Goal: Task Accomplishment & Management: Manage account settings

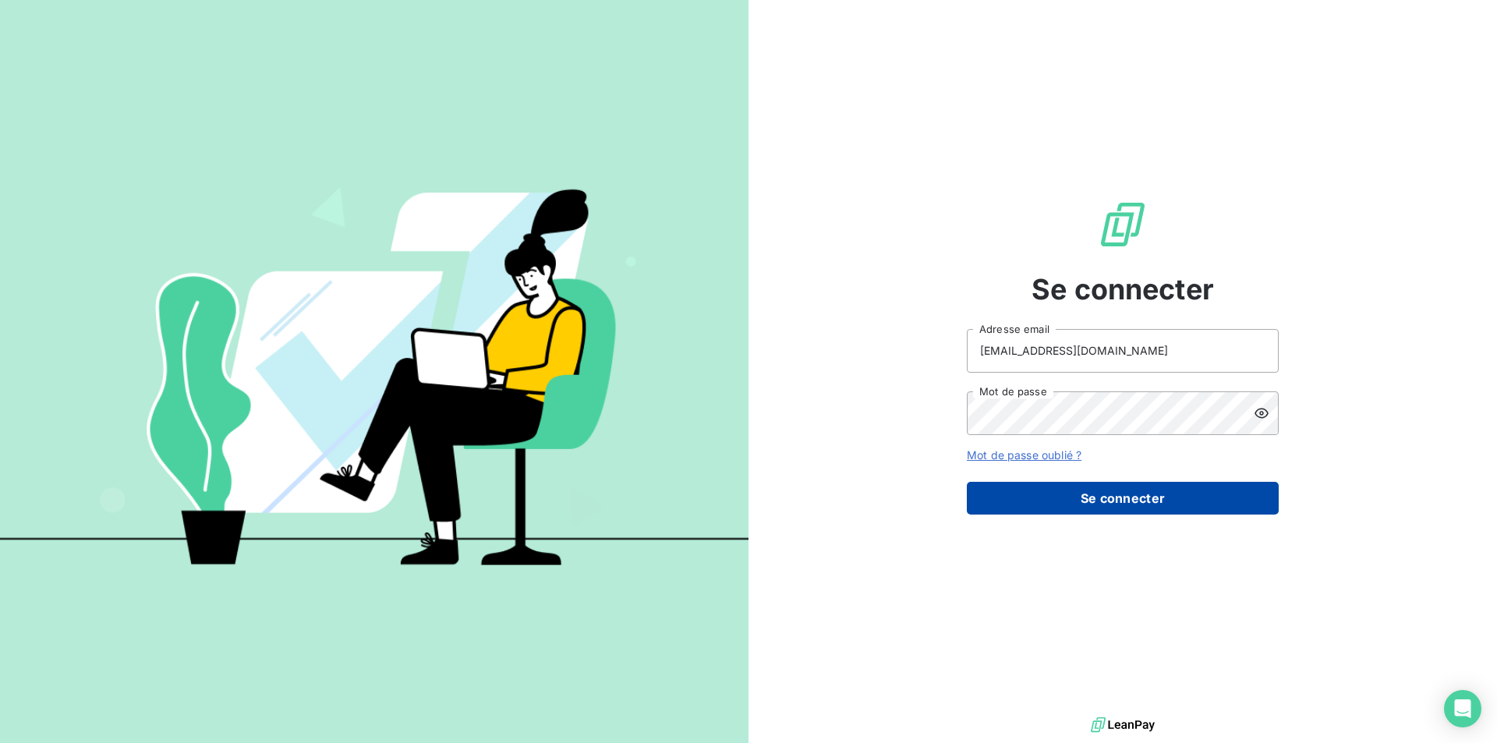
click at [1143, 502] on button "Se connecter" at bounding box center [1123, 498] width 312 height 33
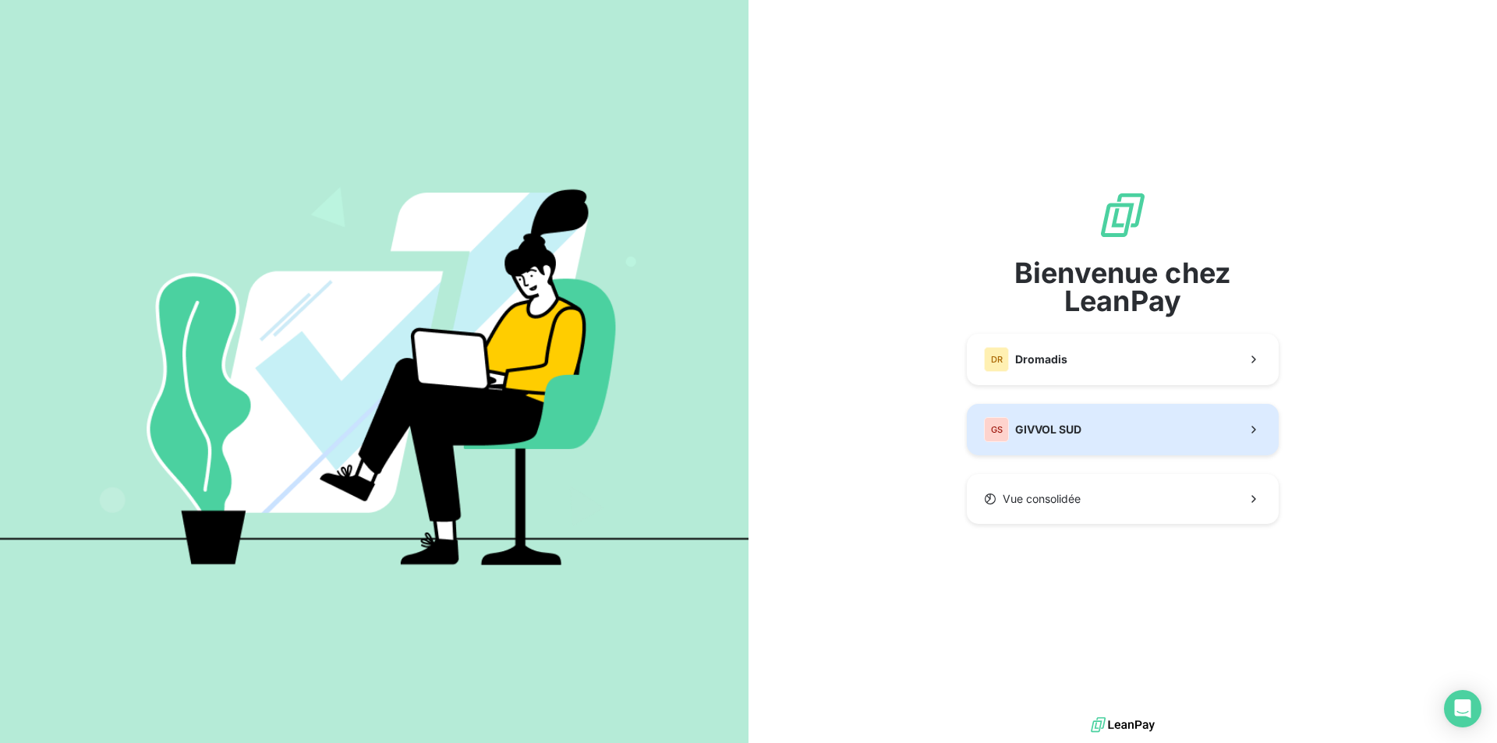
click at [1084, 426] on button "GS GIVVOL SUD" at bounding box center [1123, 429] width 312 height 51
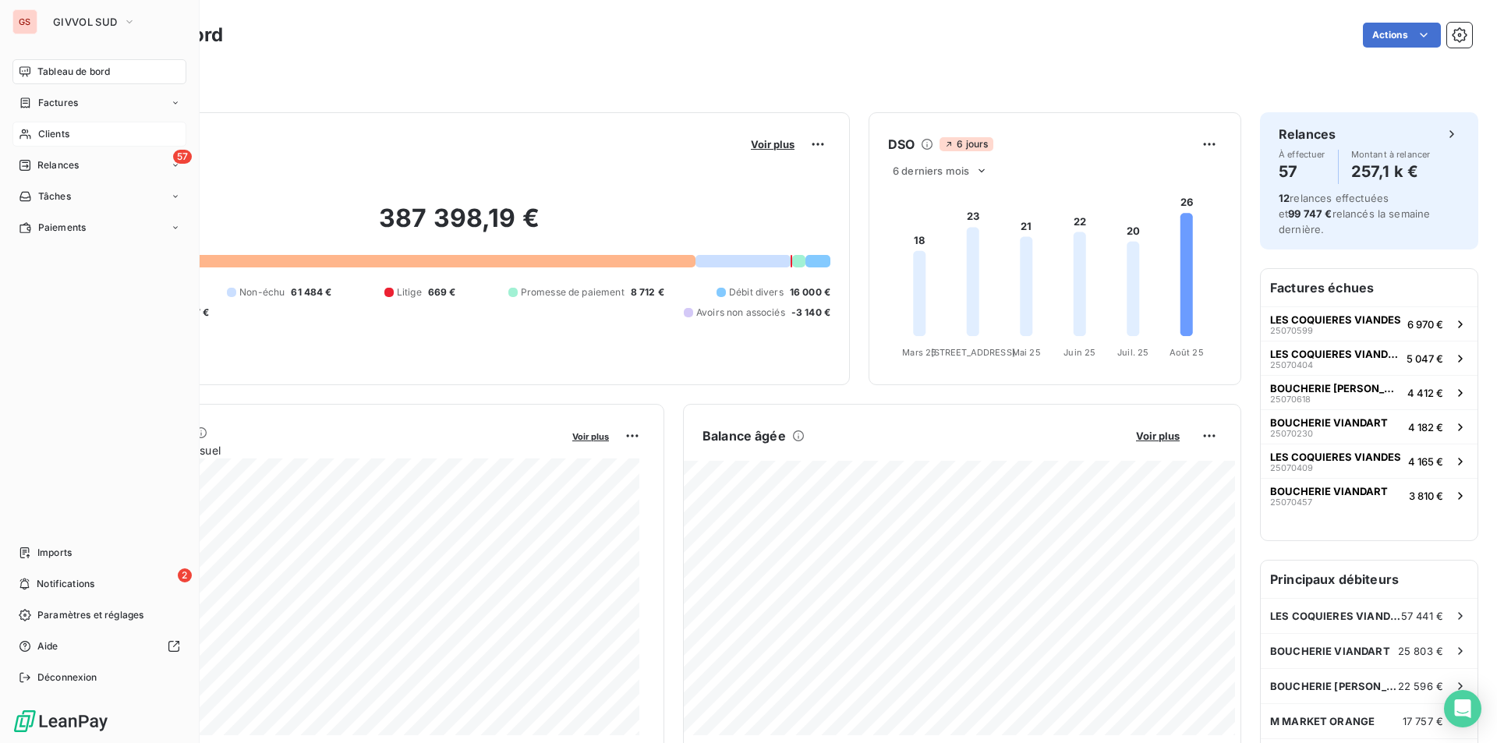
click at [37, 130] on div "Clients" at bounding box center [99, 134] width 174 height 25
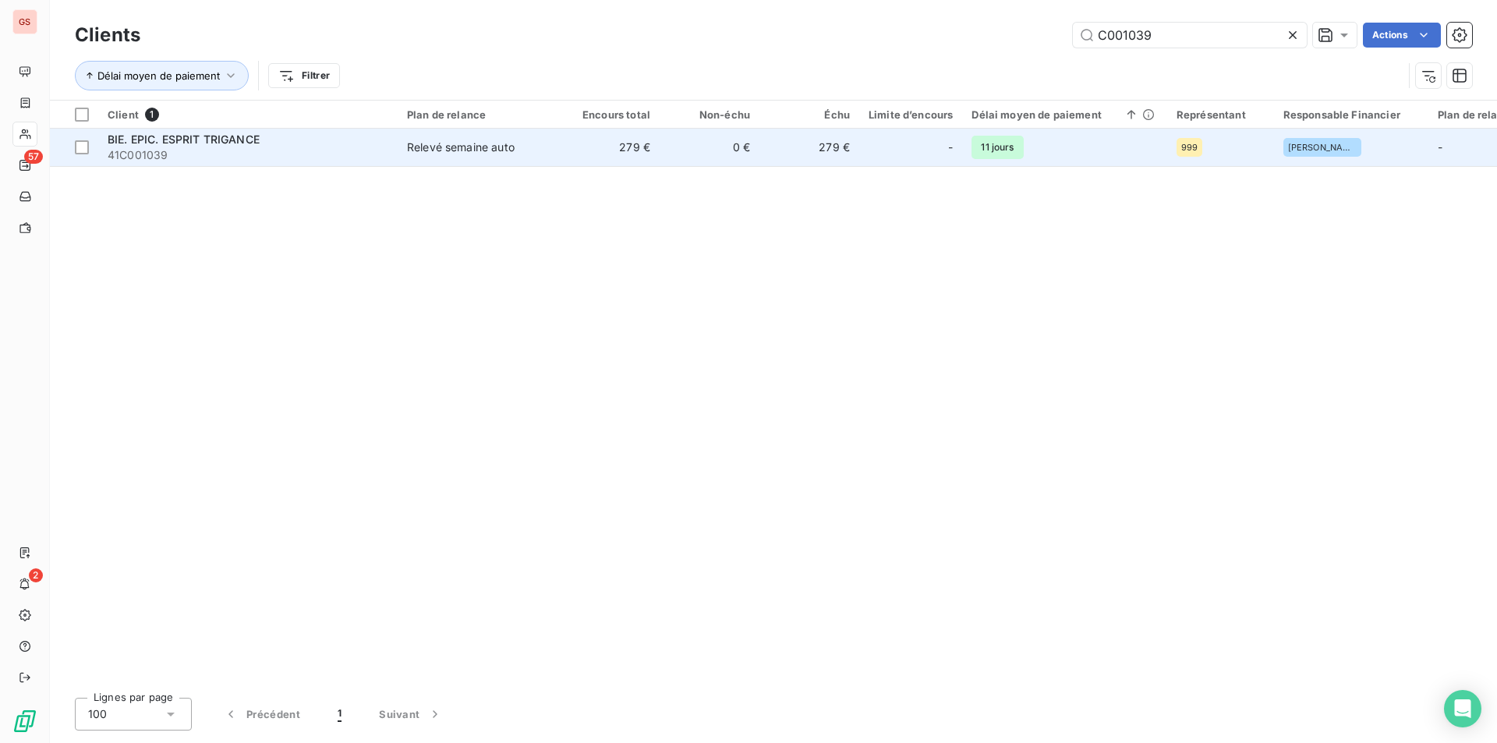
type input "C001039"
click at [405, 142] on td "Relevé semaine auto" at bounding box center [479, 147] width 162 height 37
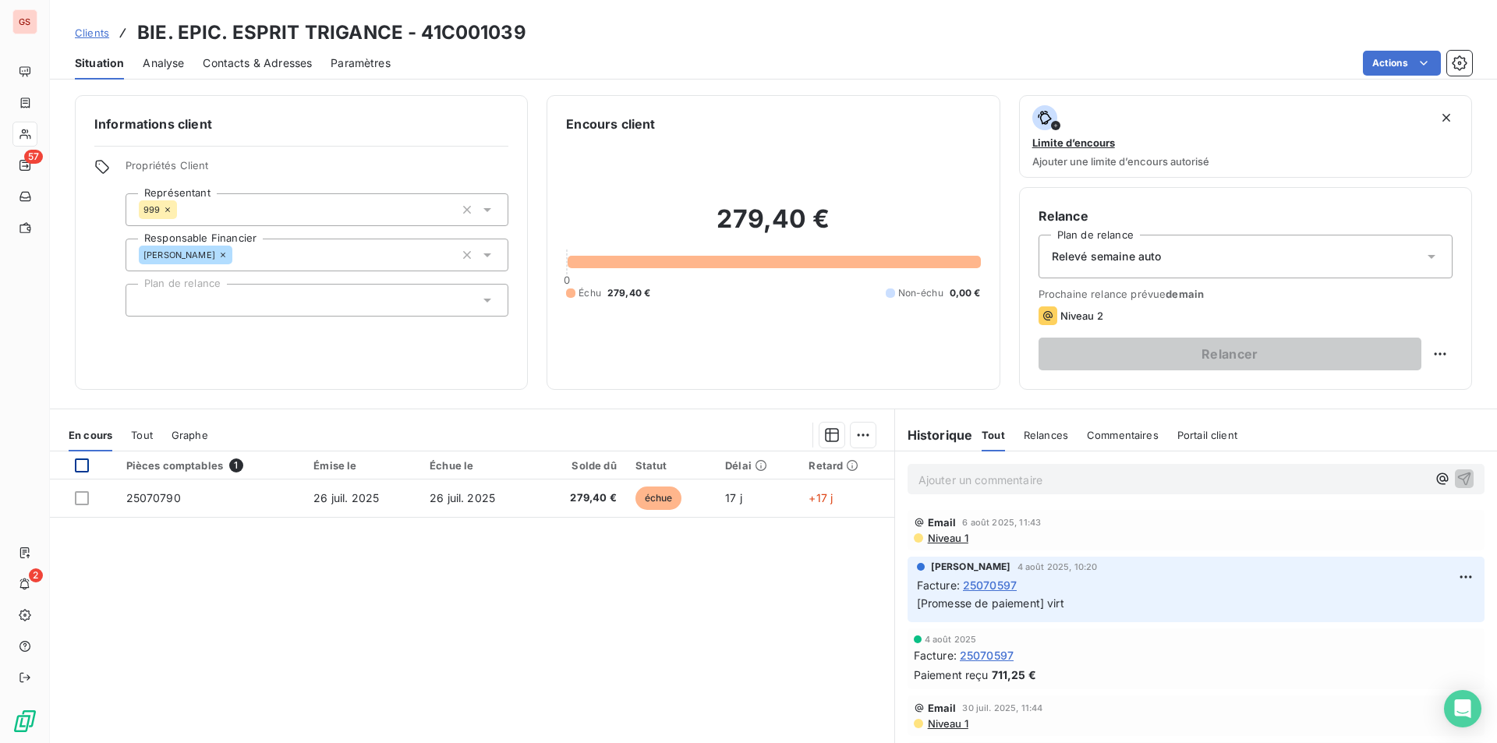
click at [85, 467] on div at bounding box center [82, 465] width 14 height 14
click at [854, 440] on html "GS 57 2 Clients BIE. EPIC. ESPRIT TRIGANCE - 41C001039 Situation Analyse Contac…" at bounding box center [748, 371] width 1497 height 743
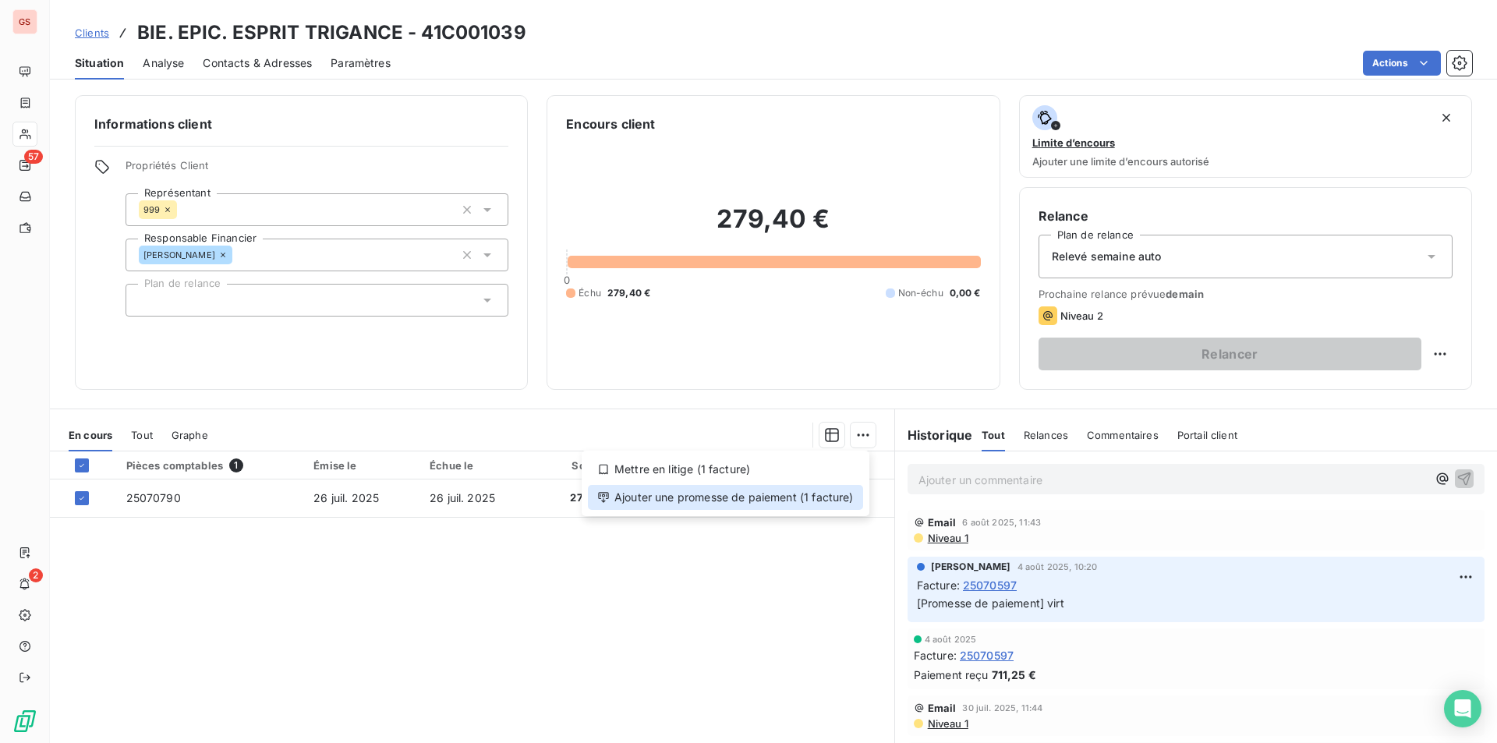
click at [807, 497] on div "Ajouter une promesse de paiement (1 facture)" at bounding box center [725, 497] width 275 height 25
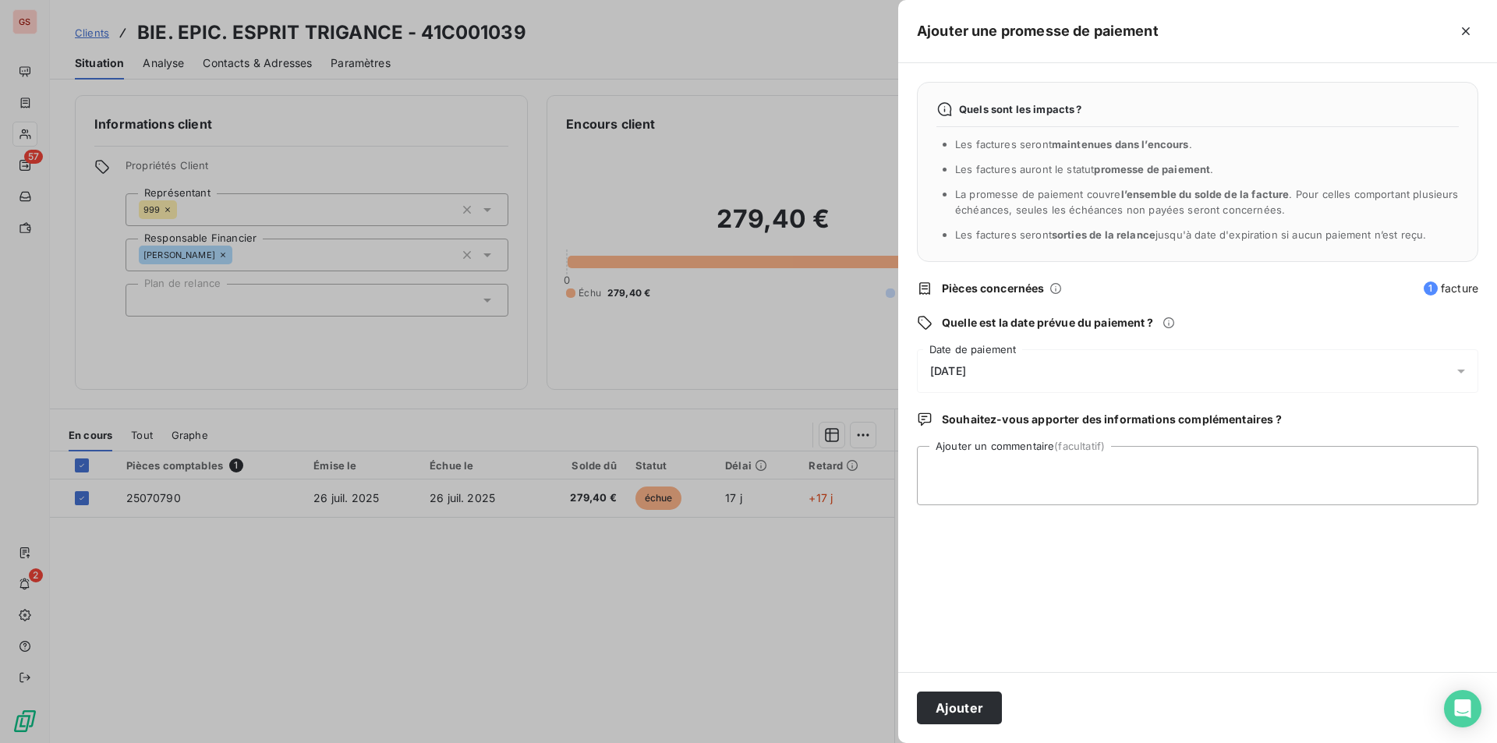
click at [1004, 369] on div "13/08/2025" at bounding box center [1197, 371] width 561 height 44
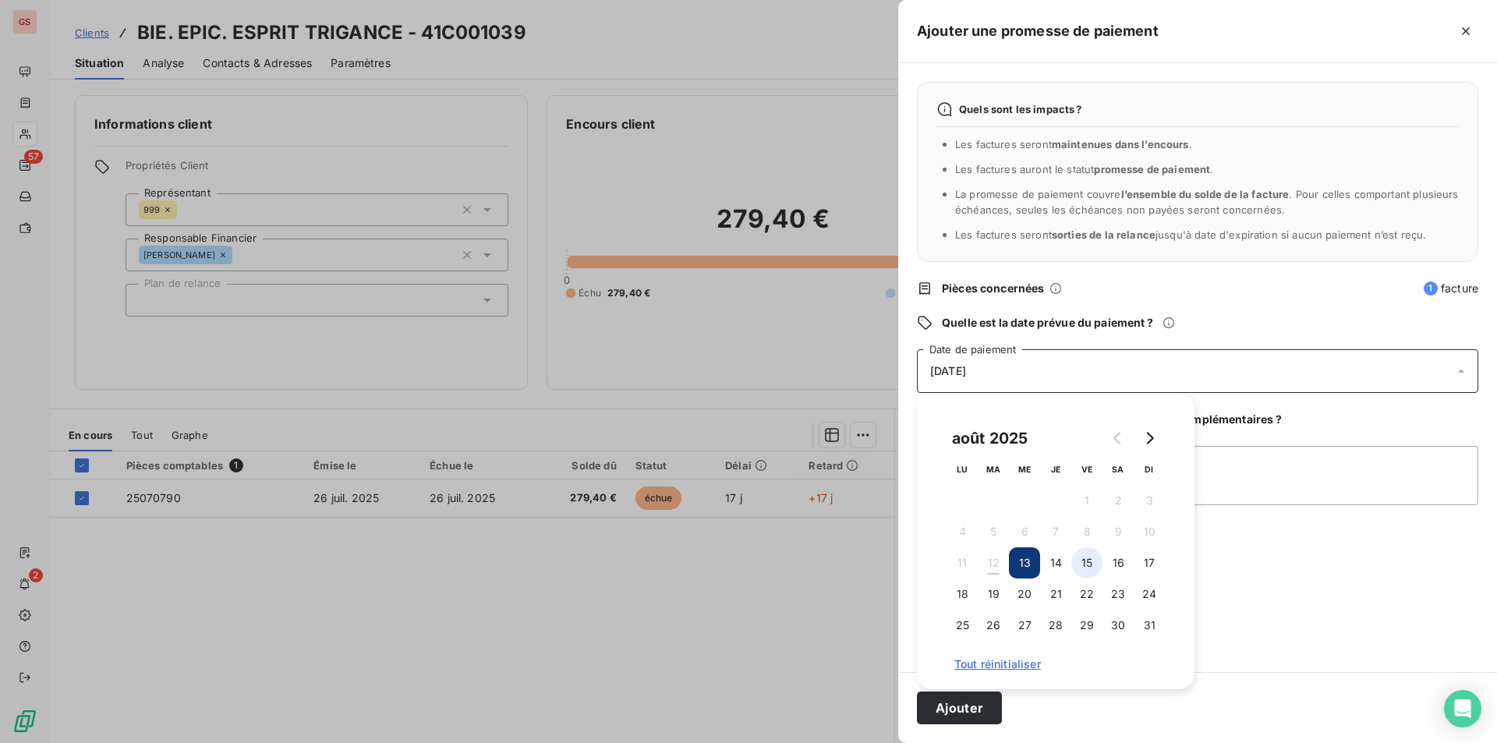
click at [1089, 552] on button "15" at bounding box center [1086, 562] width 31 height 31
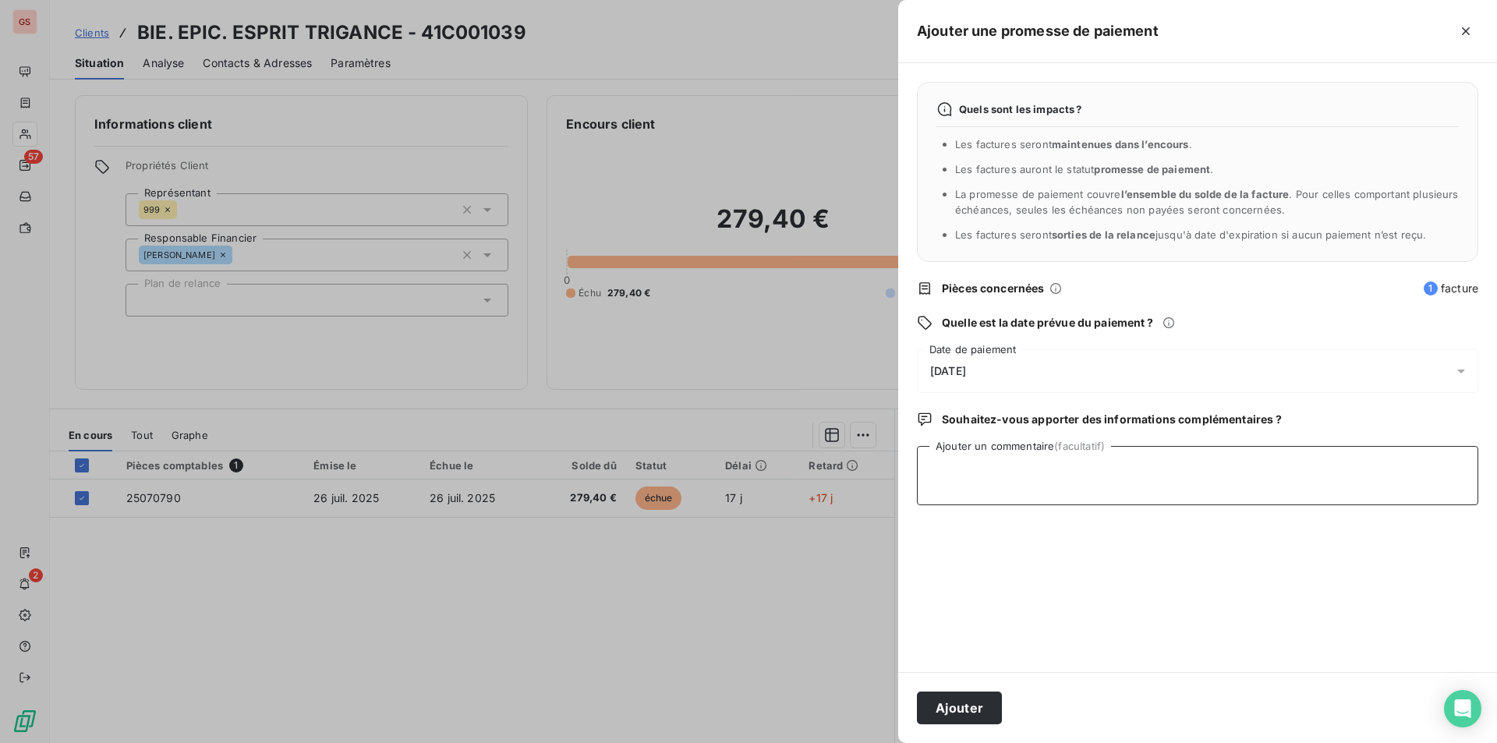
click at [1248, 489] on textarea "Ajouter un commentaire (facultatif)" at bounding box center [1197, 475] width 561 height 59
type textarea "VIRT"
click at [947, 702] on button "Ajouter" at bounding box center [959, 707] width 85 height 33
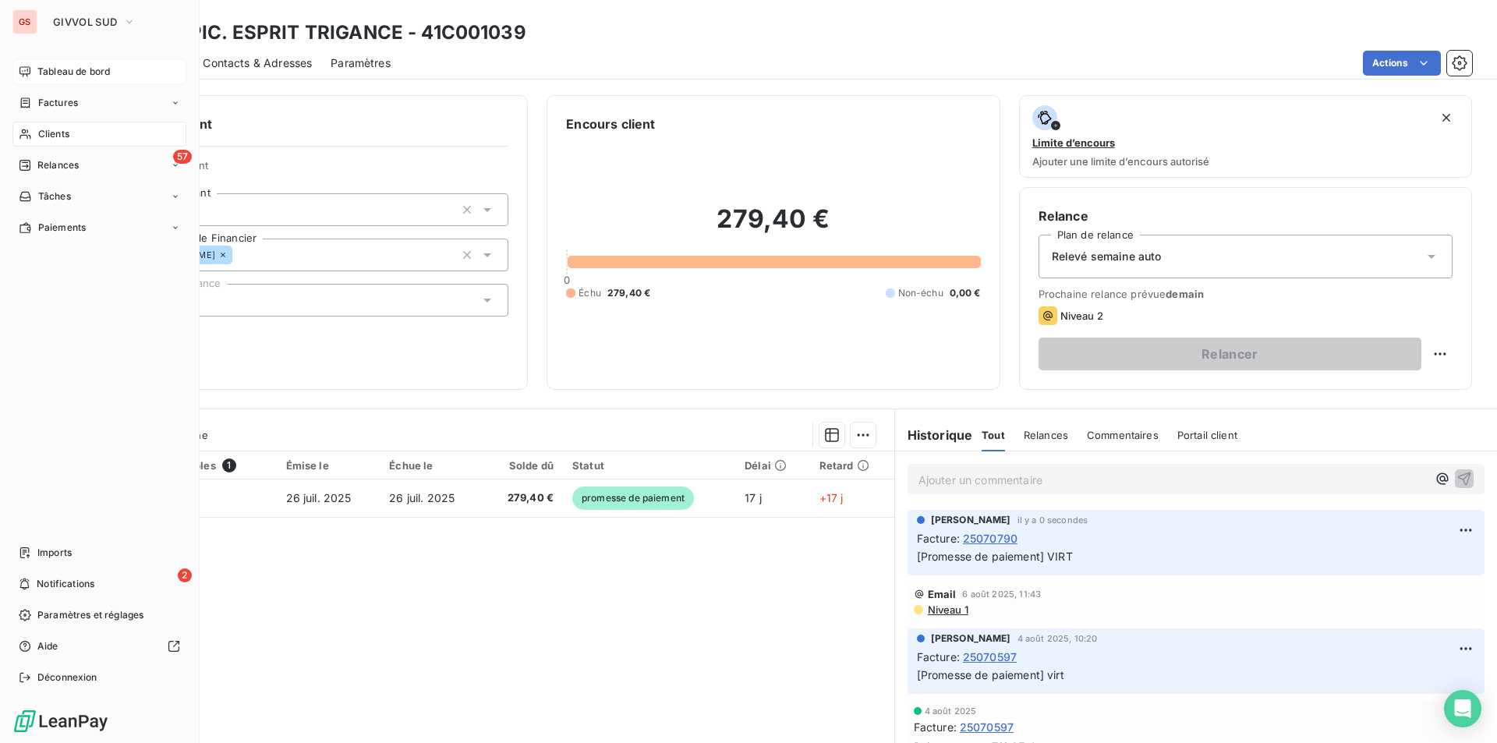
click at [57, 70] on span "Tableau de bord" at bounding box center [73, 72] width 72 height 14
